Goal: Use online tool/utility: Utilize a website feature to perform a specific function

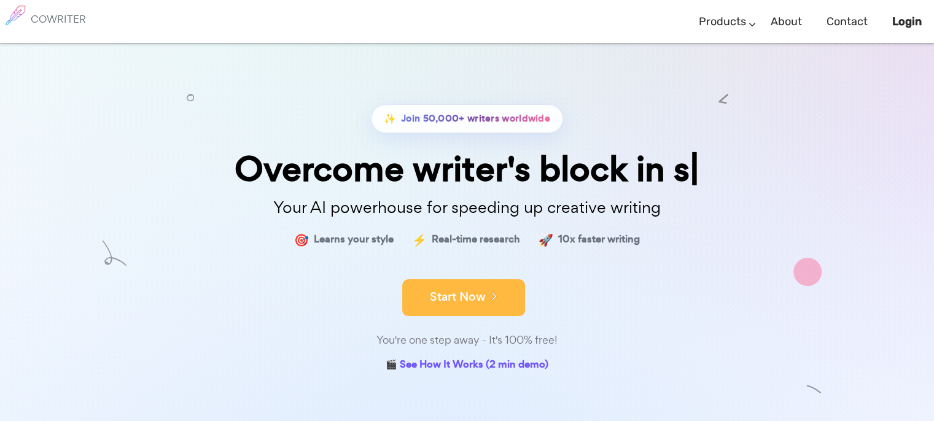
click at [486, 291] on icon at bounding box center [491, 296] width 11 height 14
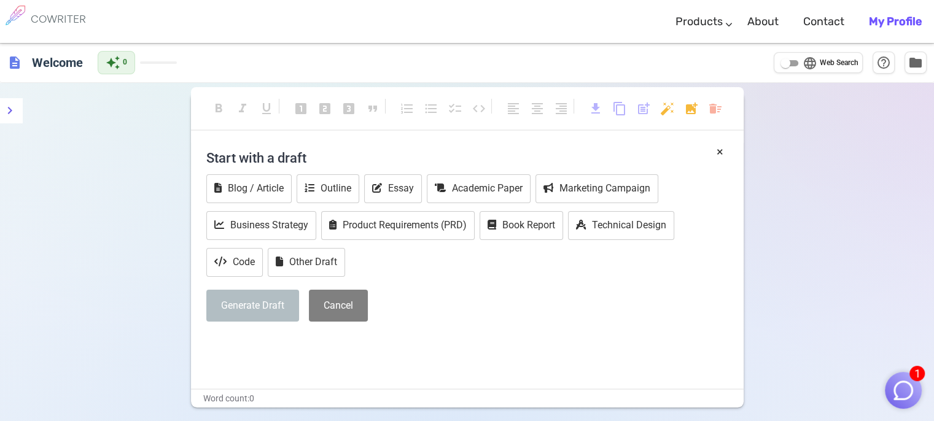
click at [808, 62] on span "language" at bounding box center [810, 63] width 15 height 15
click at [808, 62] on input "language Web Search" at bounding box center [785, 63] width 44 height 15
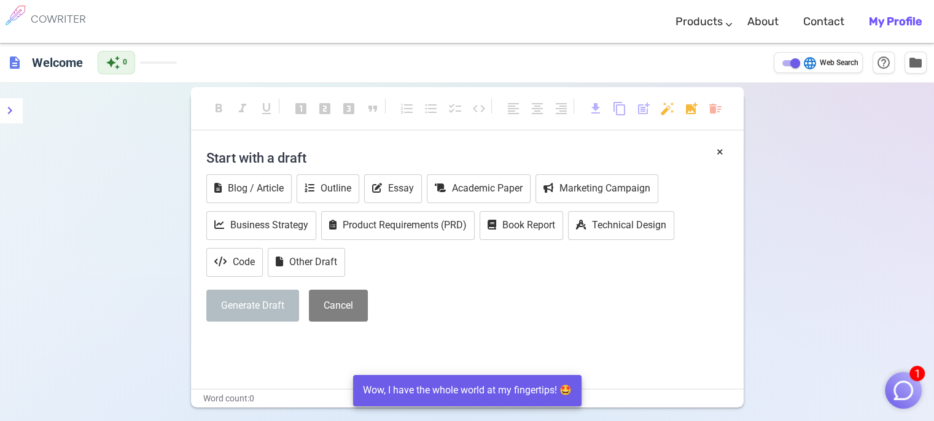
click at [808, 62] on span "language" at bounding box center [810, 63] width 15 height 15
click at [808, 62] on input "language Web Search" at bounding box center [795, 63] width 44 height 15
checkbox input "false"
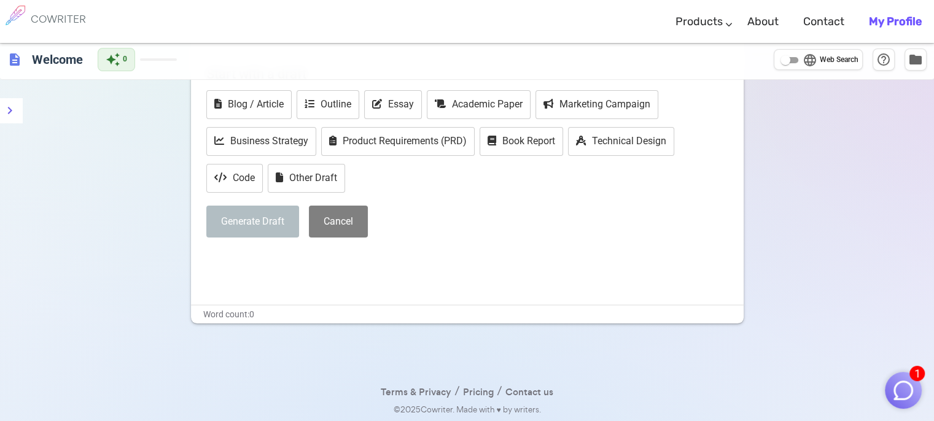
scroll to position [85, 0]
click at [504, 174] on div "Blog / Article Outline Essay Academic Paper Marketing Campaign Business Strateg…" at bounding box center [467, 142] width 522 height 105
drag, startPoint x: 493, startPoint y: 217, endPoint x: 473, endPoint y: 223, distance: 20.6
click at [492, 217] on div "Generate Draft Cancel" at bounding box center [467, 221] width 522 height 33
click at [383, 248] on div "× Start with a draft Blog / Article Outline Essay Academic Paper Marketing Camp…" at bounding box center [467, 163] width 522 height 210
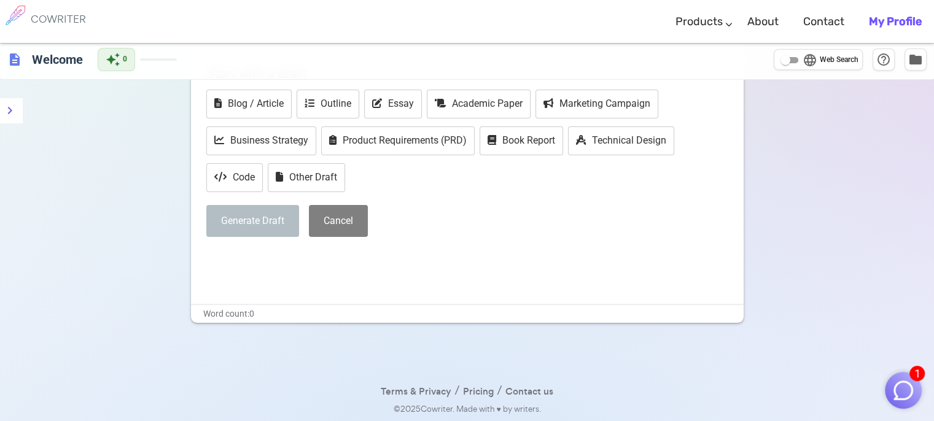
click at [904, 381] on img "button" at bounding box center [903, 390] width 23 height 23
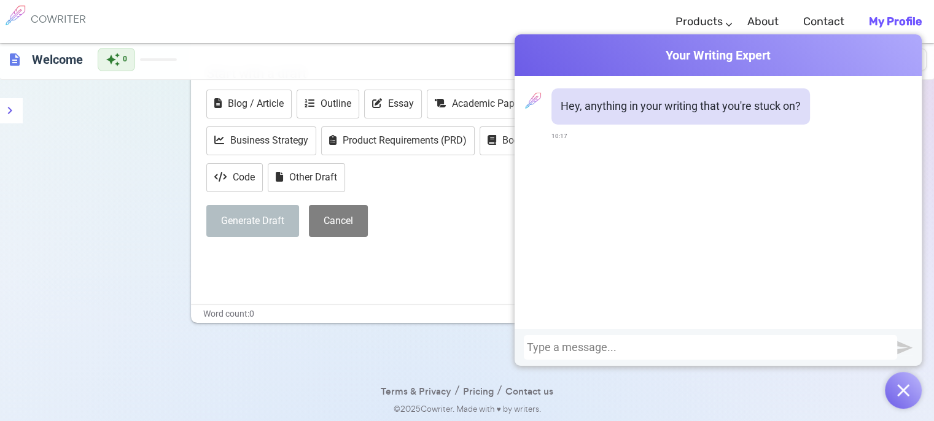
click at [769, 342] on div at bounding box center [710, 348] width 367 height 12
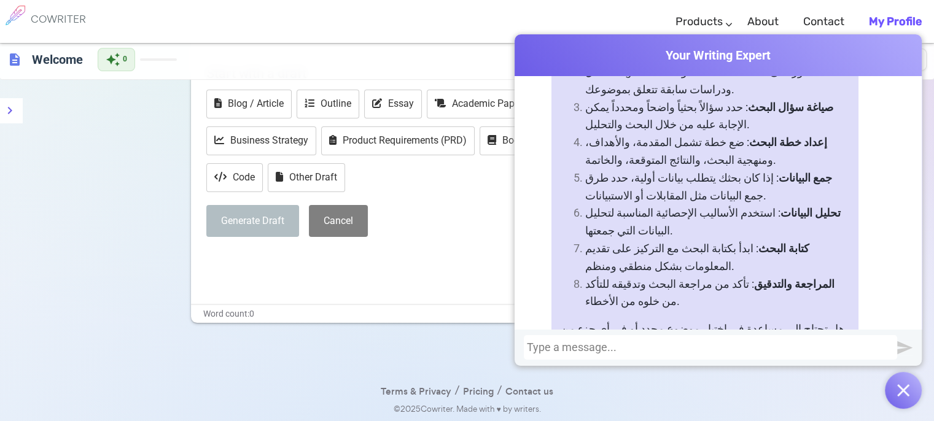
scroll to position [312, 0]
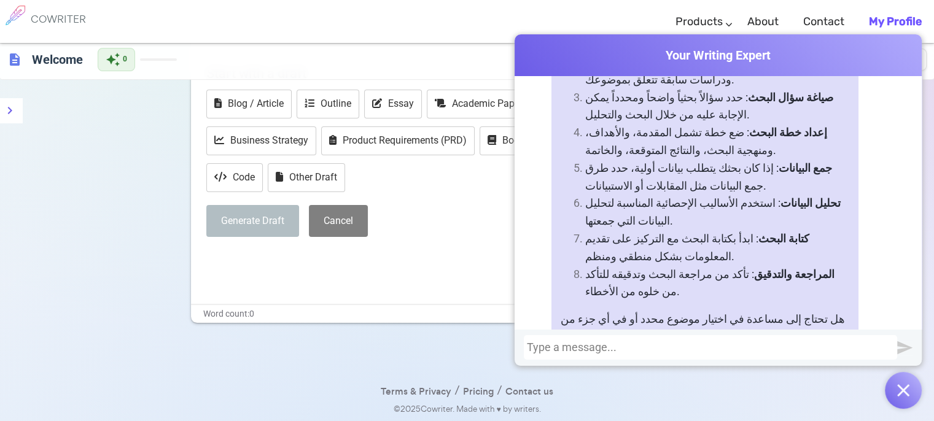
click at [430, 251] on p "﻿" at bounding box center [467, 260] width 522 height 18
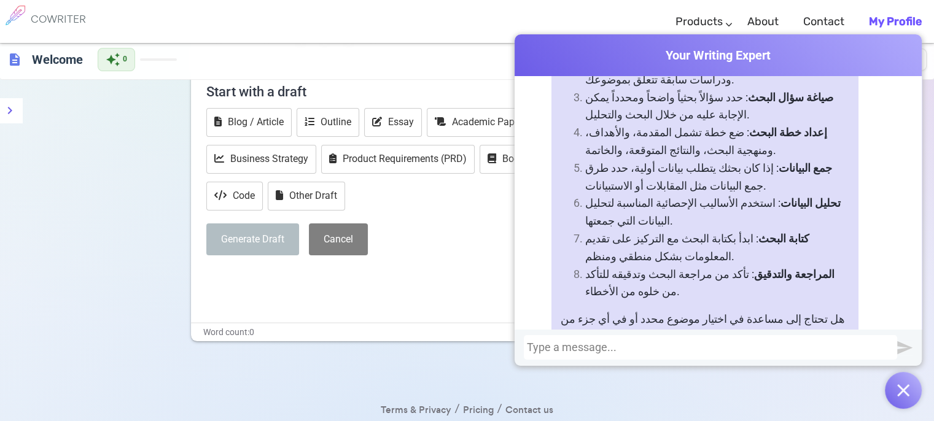
scroll to position [85, 0]
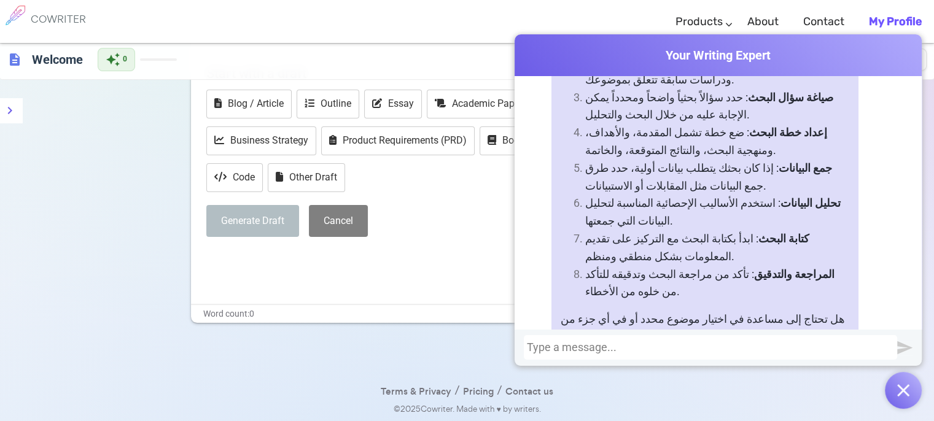
click at [923, 390] on div "Terms & Privacy / Pricing / Contact us © 2025 Cowriter. Made with ♥ by writers." at bounding box center [467, 394] width 934 height 49
click at [910, 391] on button "button" at bounding box center [903, 390] width 37 height 37
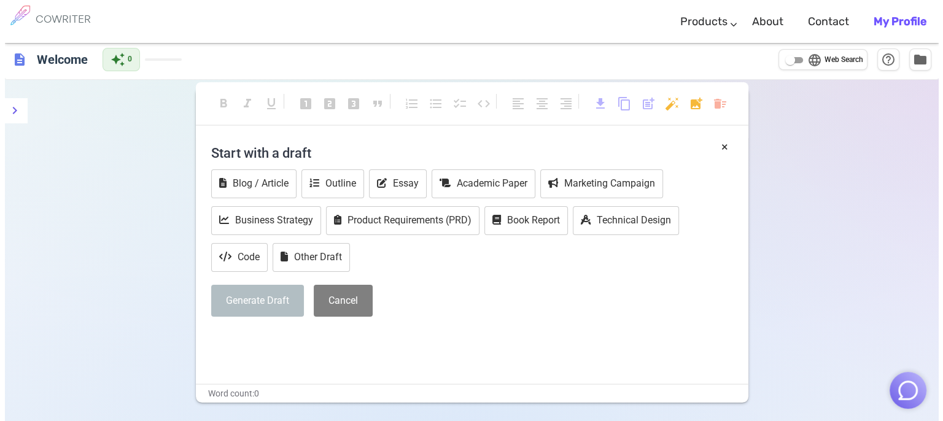
scroll to position [0, 0]
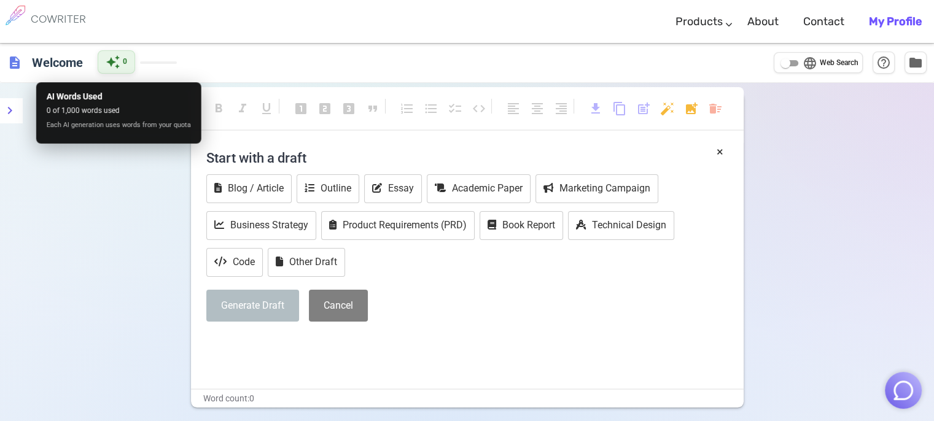
click at [124, 62] on span "0" at bounding box center [125, 62] width 4 height 12
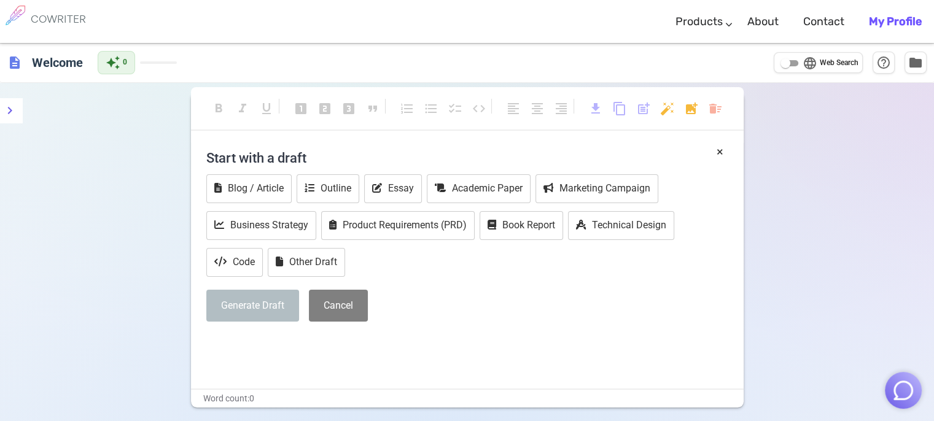
drag, startPoint x: 147, startPoint y: 62, endPoint x: 155, endPoint y: 62, distance: 7.4
click at [152, 62] on span at bounding box center [158, 62] width 37 height 2
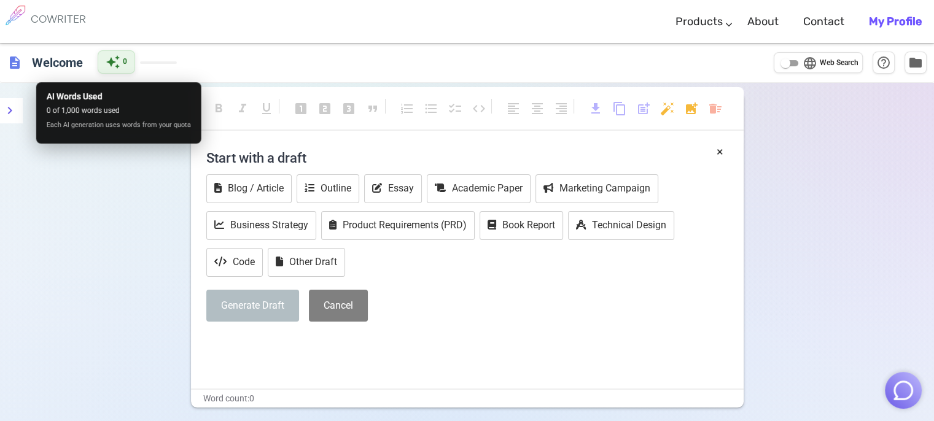
click at [118, 66] on span "auto_awesome" at bounding box center [113, 62] width 15 height 15
click at [112, 66] on span "auto_awesome" at bounding box center [113, 62] width 15 height 15
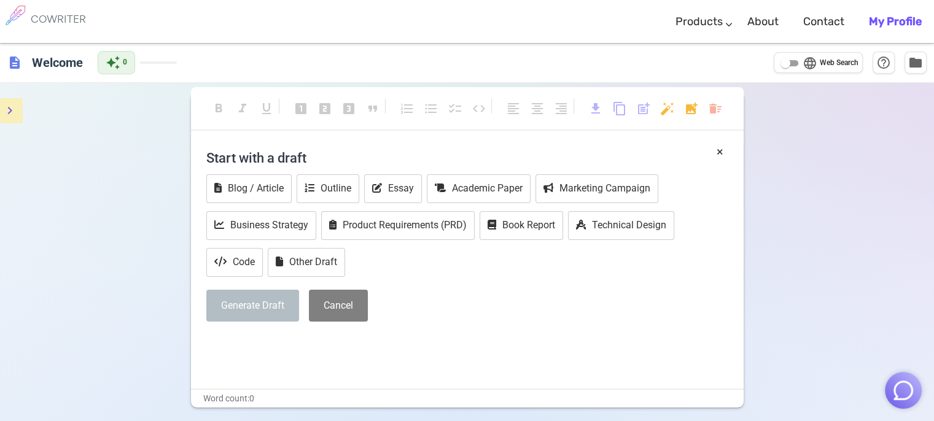
click at [12, 110] on icon "menu" at bounding box center [9, 110] width 15 height 15
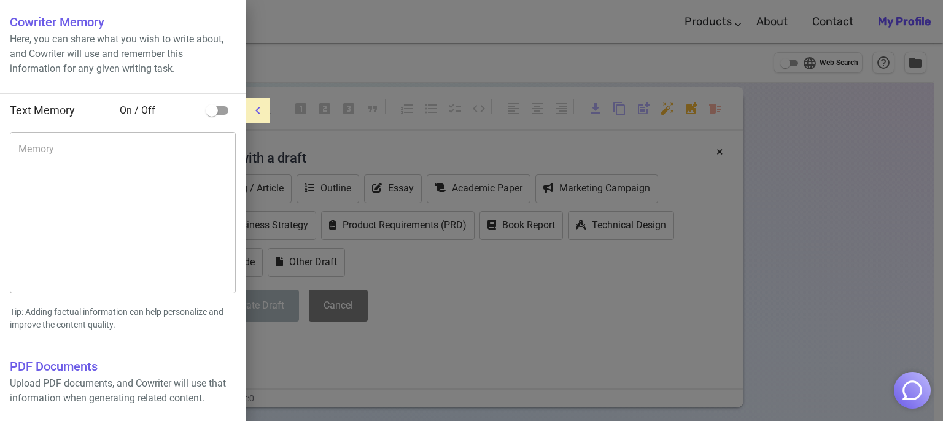
click at [265, 106] on button "menu" at bounding box center [258, 110] width 25 height 25
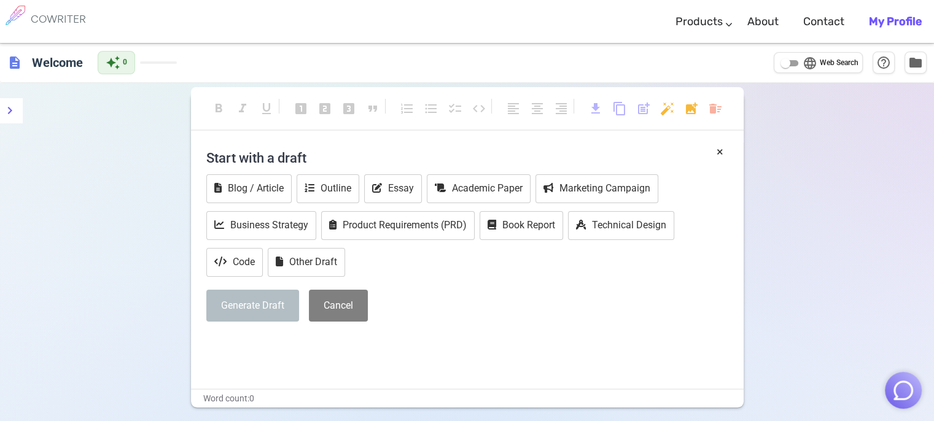
click at [799, 215] on div "format_bold format_italic format_underlined looks_one looks_two looks_3 format_…" at bounding box center [467, 295] width 934 height 424
click at [330, 302] on button "Cancel" at bounding box center [338, 306] width 59 height 33
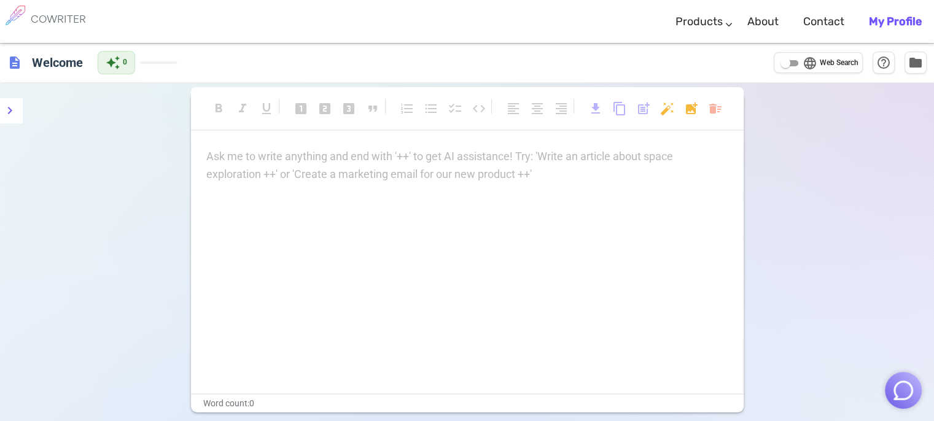
click at [299, 166] on div "Ask me to write anything and end with '++' to get AI assistance! Try: 'Write an…" at bounding box center [467, 166] width 522 height 36
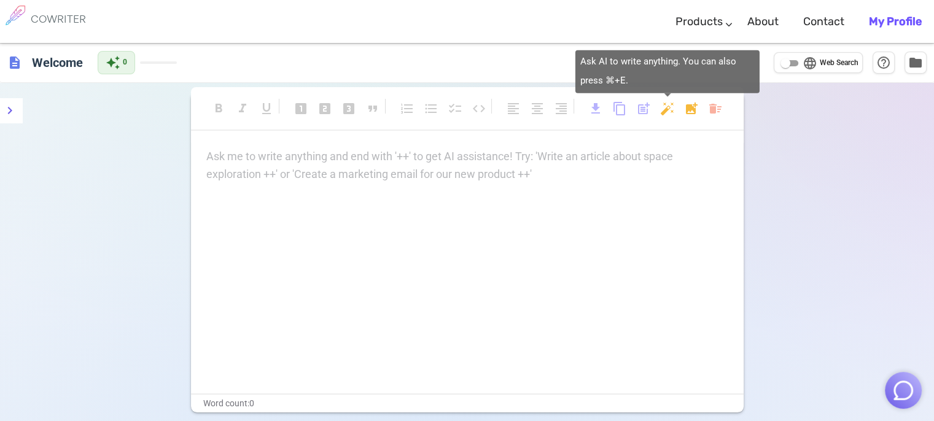
click at [668, 109] on body "COWRITER Products Writing Marketing Emails Images (soon) About Contact My Profi…" at bounding box center [467, 256] width 934 height 512
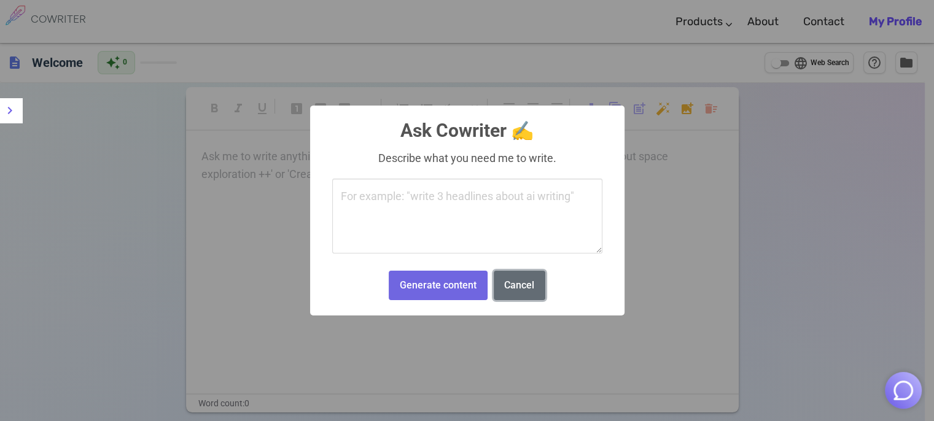
click at [518, 281] on button "Cancel" at bounding box center [520, 286] width 52 height 30
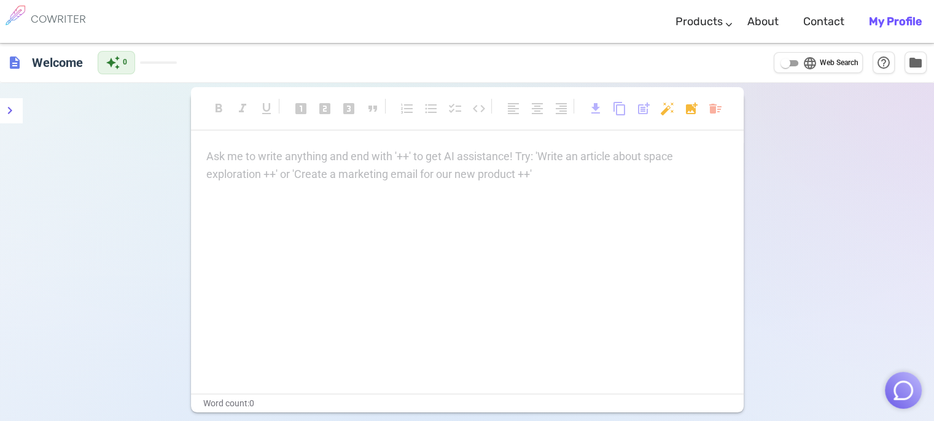
click at [617, 197] on div "Ask me to write anything and end with '++' to get AI assistance! Try: 'Write an…" at bounding box center [467, 271] width 553 height 246
click at [788, 63] on input "language Web Search" at bounding box center [785, 63] width 44 height 15
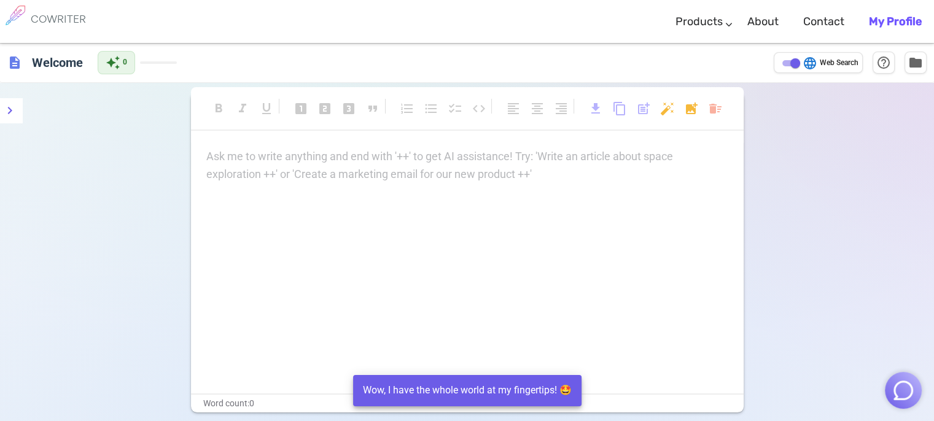
click at [829, 65] on span "Web Search" at bounding box center [839, 63] width 39 height 12
click at [818, 65] on input "language Web Search" at bounding box center [795, 63] width 44 height 15
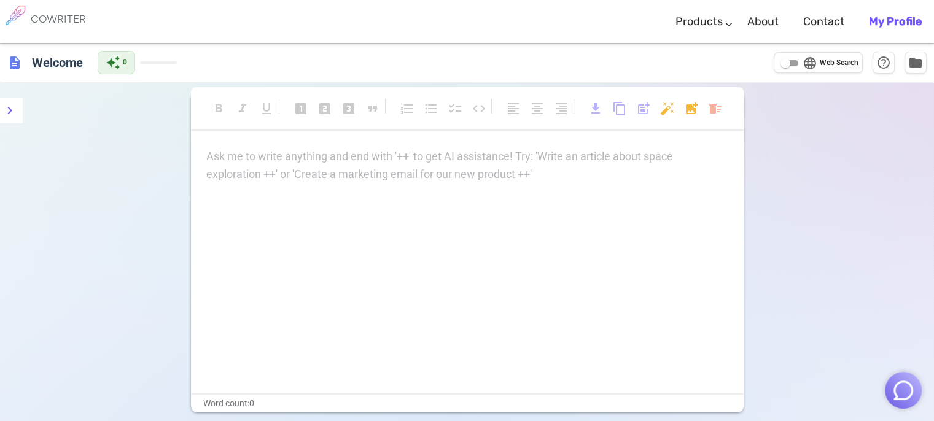
click at [822, 65] on span "Web Search" at bounding box center [839, 63] width 39 height 12
click at [808, 65] on input "language Web Search" at bounding box center [785, 63] width 44 height 15
checkbox input "true"
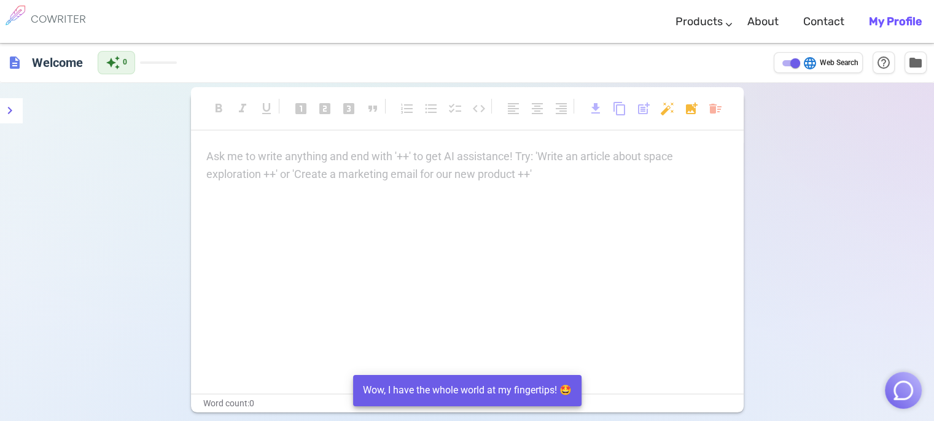
click at [515, 380] on div "Wow, I have the whole world at my fingertips! 🤩" at bounding box center [467, 391] width 209 height 24
click at [512, 389] on div "Wow, I have the whole world at my fingertips! 🤩" at bounding box center [467, 391] width 209 height 24
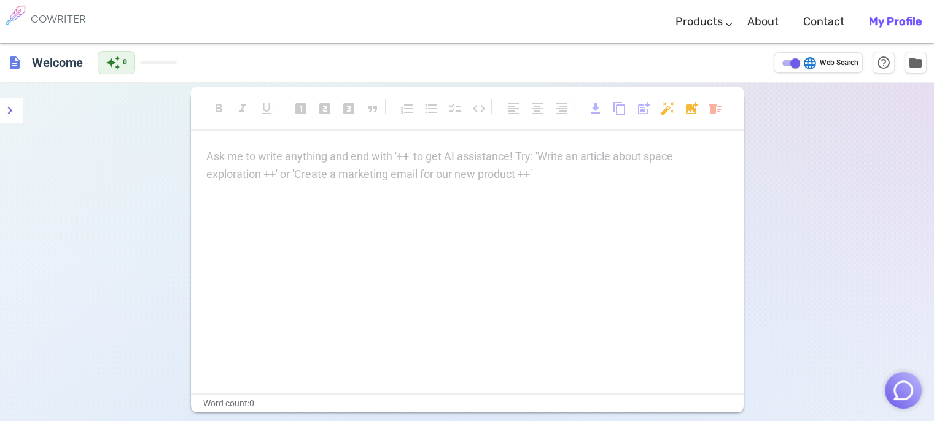
click at [147, 62] on span at bounding box center [158, 62] width 37 height 2
drag, startPoint x: 261, startPoint y: 252, endPoint x: 280, endPoint y: 243, distance: 21.2
click at [263, 252] on div "Ask me to write anything and end with '++' to get AI assistance! Try: 'Write an…" at bounding box center [467, 271] width 553 height 246
click at [328, 200] on div "Ask me to write anything and end with '++' to get AI assistance! Try: 'Write an…" at bounding box center [467, 271] width 553 height 246
click at [329, 197] on div "Ask me to write anything and end with '++' to get AI assistance! Try: 'Write an…" at bounding box center [467, 271] width 553 height 246
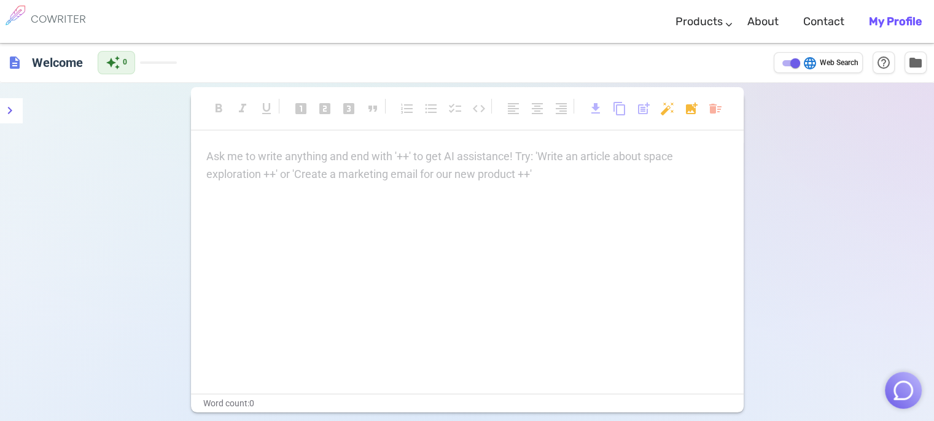
click at [348, 162] on p "Ask me to write anything and end with '++' to get AI assistance! Try: 'Write an…" at bounding box center [467, 157] width 522 height 18
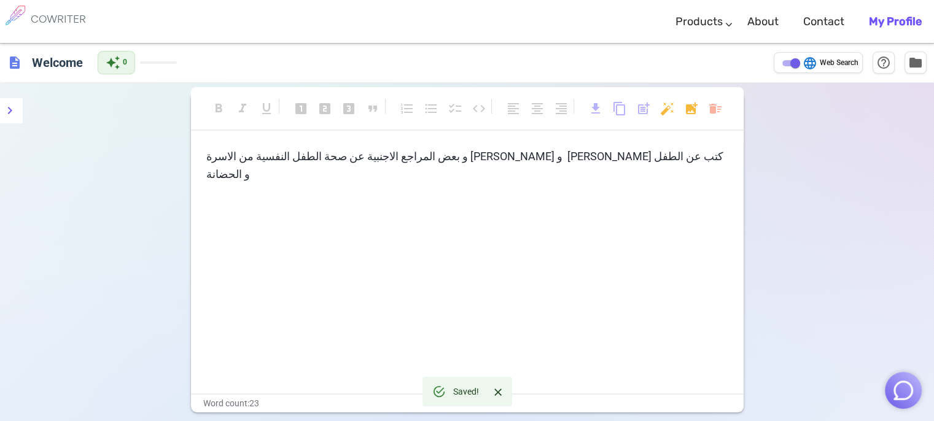
click at [677, 109] on div "format_bold format_italic format_underlined looks_one looks_two looks_3 format_…" at bounding box center [467, 114] width 553 height 33
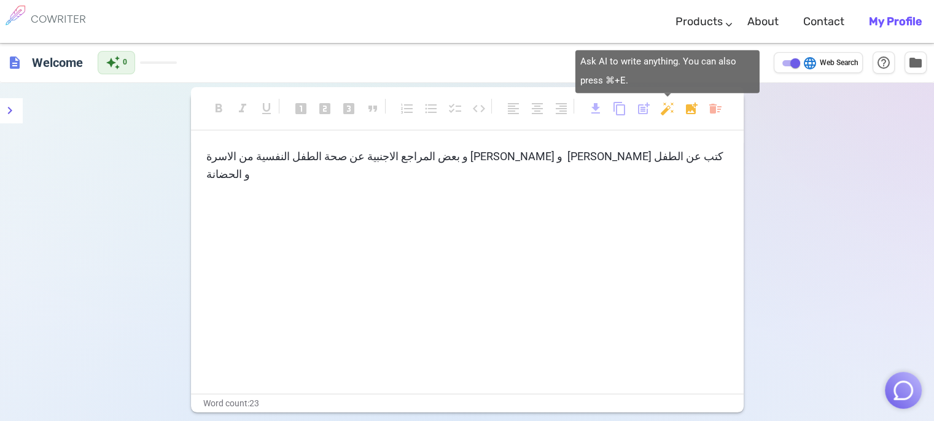
click at [671, 111] on body "COWRITER Products Writing Marketing Emails Images (soon) About Contact My Profi…" at bounding box center [467, 256] width 934 height 512
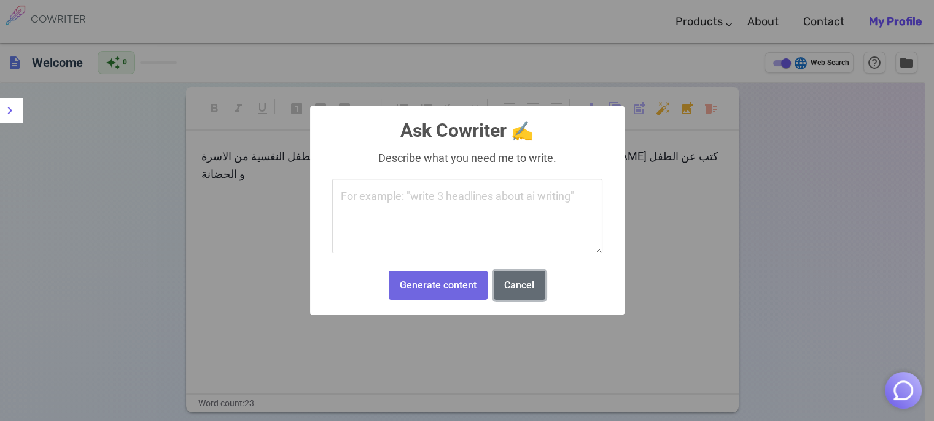
click at [508, 290] on button "Cancel" at bounding box center [520, 286] width 52 height 30
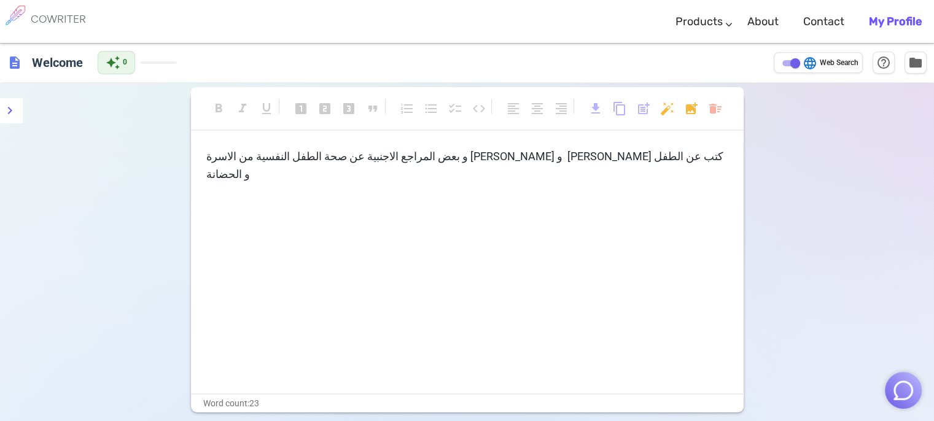
click at [609, 156] on span "كتب عن الطفل [PERSON_NAME] و [PERSON_NAME] و بعض المراجع الاجنبية عن صحة الطفل …" at bounding box center [464, 165] width 520 height 31
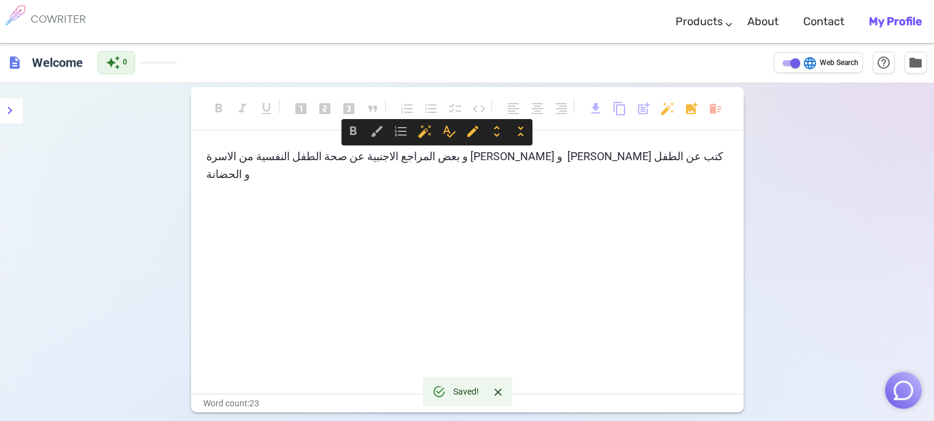
copy span "كتب عن الطفل [PERSON_NAME] و [PERSON_NAME] و بعض المراجع الاجنبية عن صحة الطفل …"
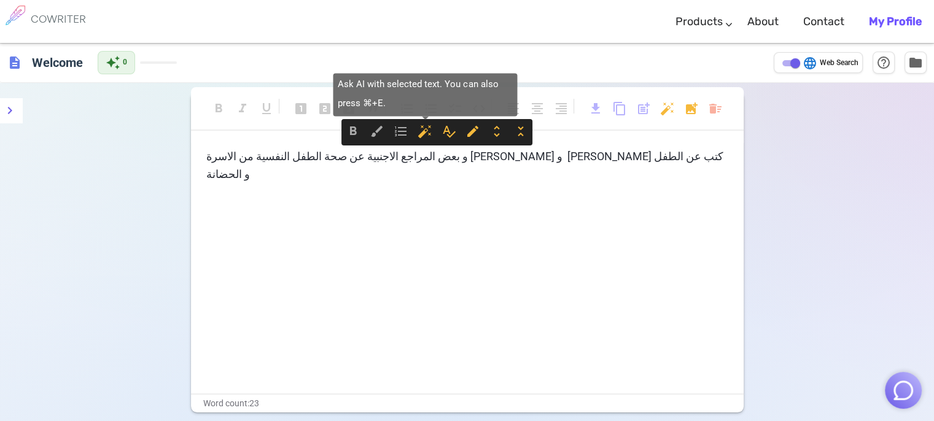
click at [420, 136] on span "auto_fix_high" at bounding box center [425, 131] width 15 height 15
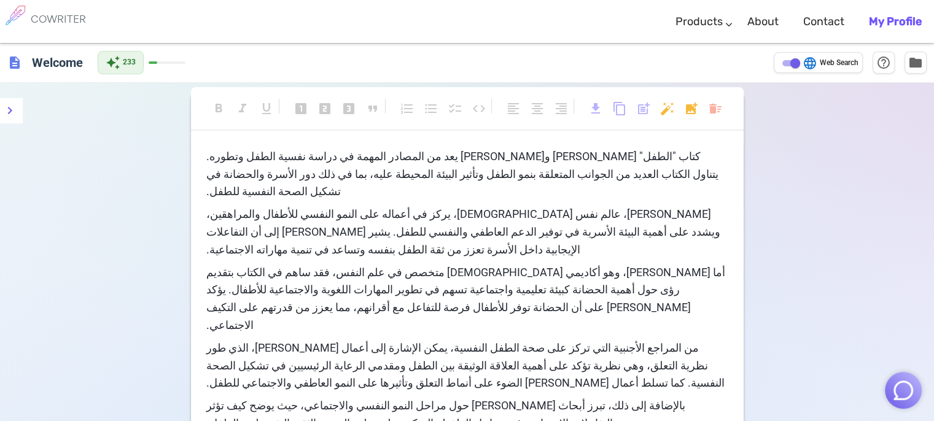
click at [154, 64] on div "auto_awesome 233" at bounding box center [142, 62] width 88 height 23
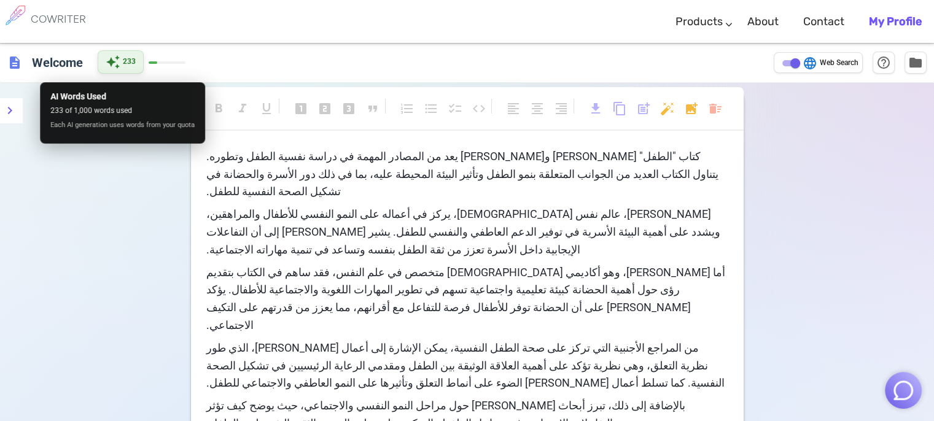
click at [128, 63] on span "233" at bounding box center [129, 62] width 13 height 12
click at [128, 56] on span "233" at bounding box center [129, 62] width 13 height 12
click at [128, 61] on span "233" at bounding box center [129, 62] width 13 height 12
click at [100, 60] on div "auto_awesome 233" at bounding box center [121, 61] width 46 height 23
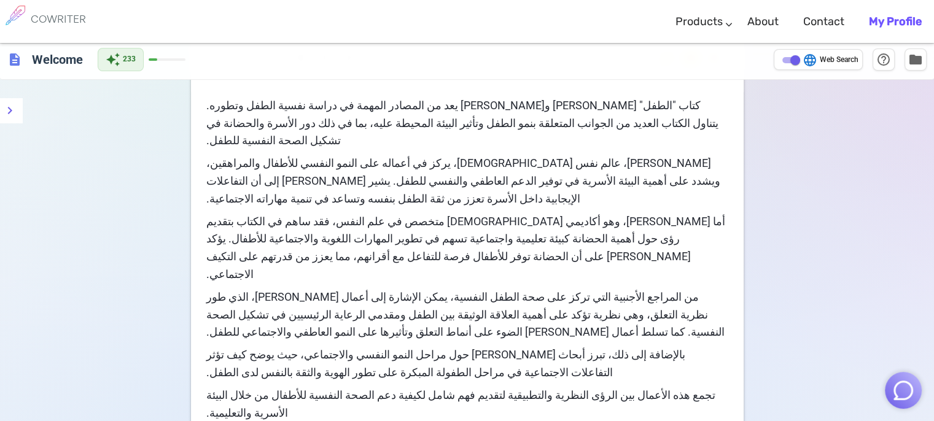
scroll to position [115, 0]
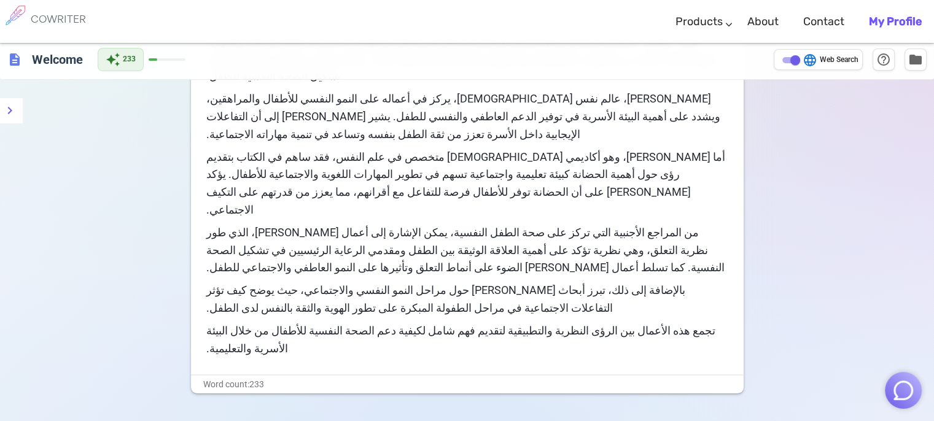
click at [254, 376] on div "Word count: 233" at bounding box center [467, 385] width 553 height 18
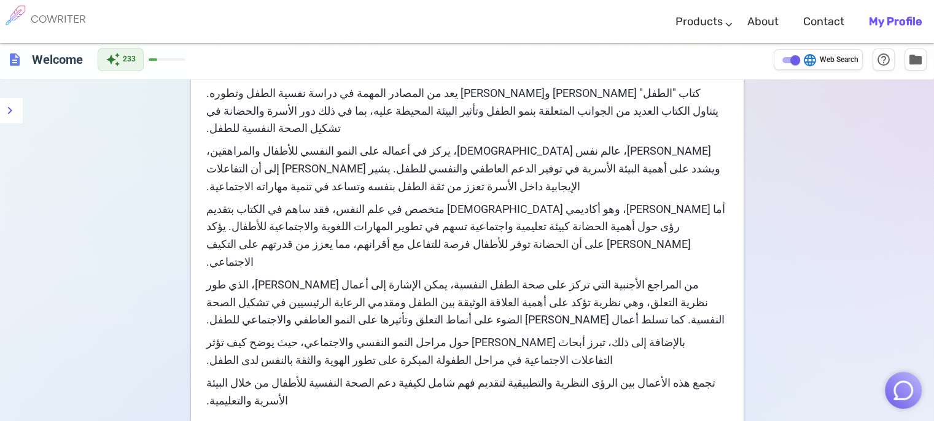
scroll to position [0, 0]
